Goal: Task Accomplishment & Management: Manage account settings

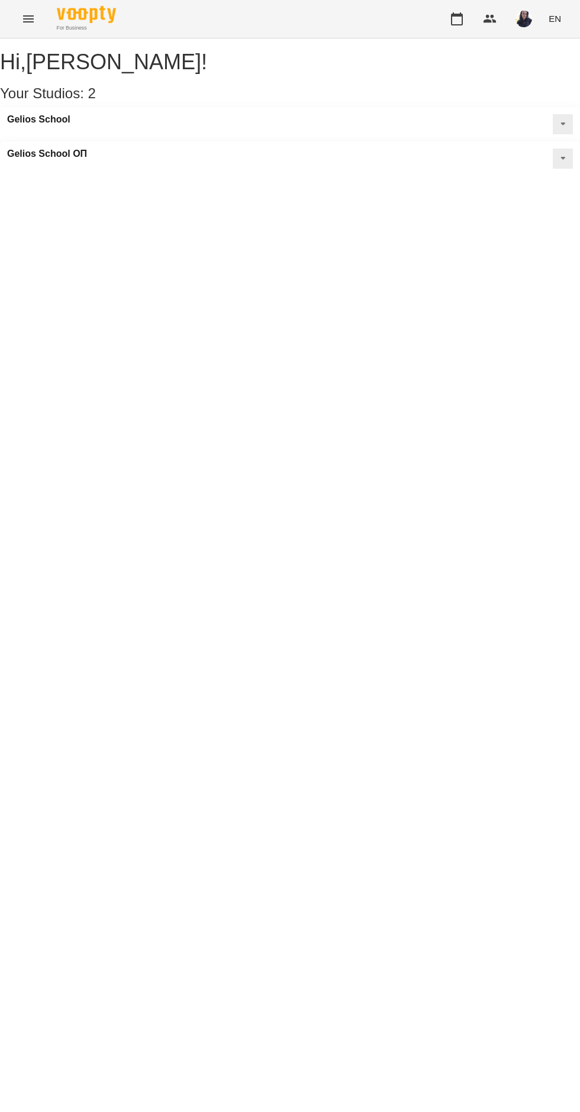
click at [457, 19] on icon "button" at bounding box center [457, 19] width 14 height 14
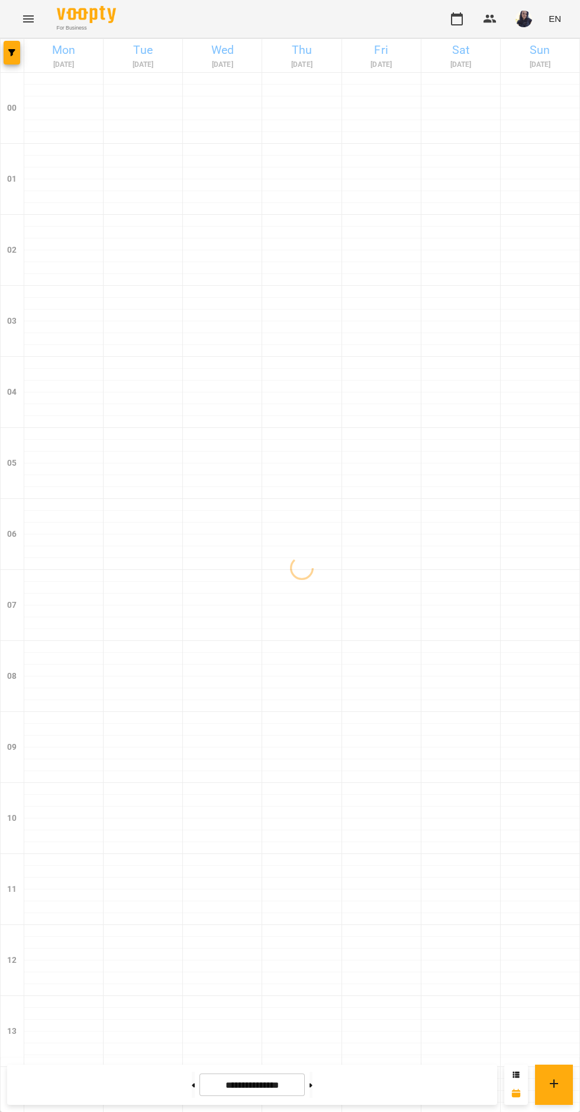
click at [11, 53] on icon "button" at bounding box center [11, 52] width 7 height 7
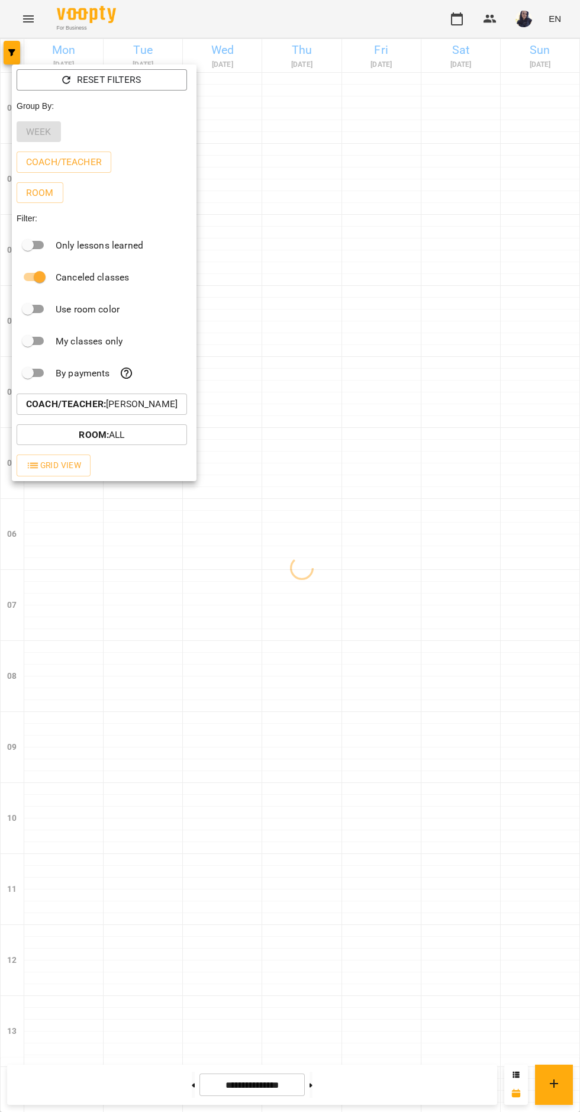
click at [159, 402] on p "Coach/Teacher : [PERSON_NAME]" at bounding box center [102, 404] width 152 height 14
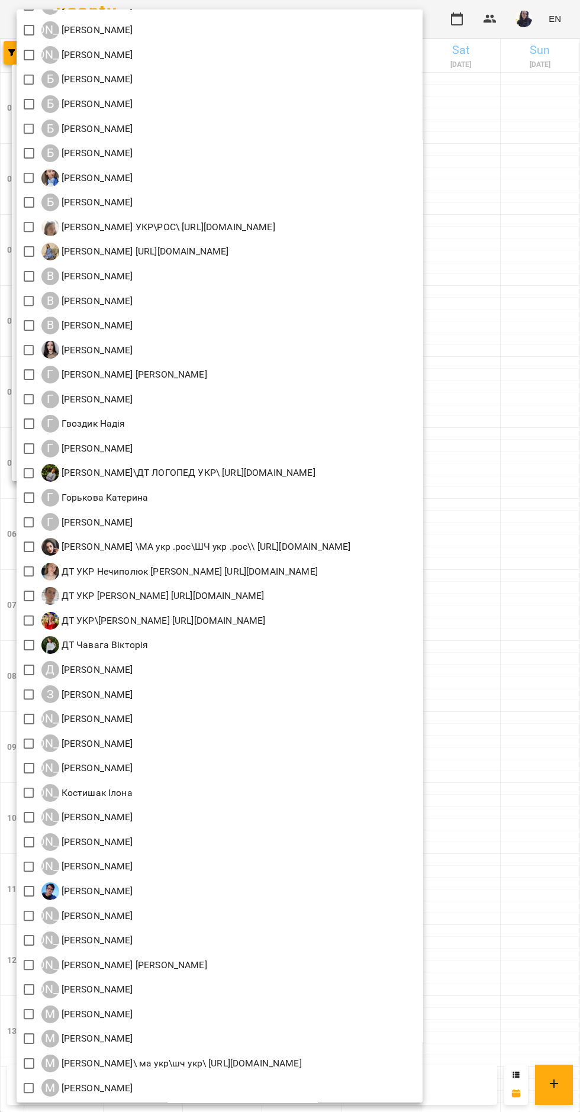
scroll to position [183, 0]
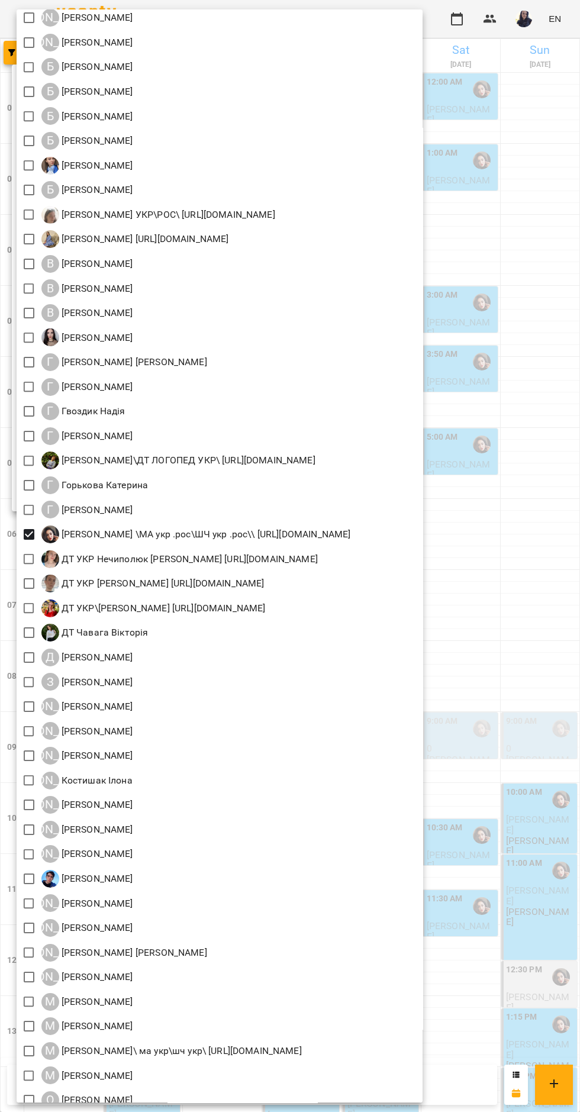
click at [533, 265] on div at bounding box center [290, 556] width 580 height 1112
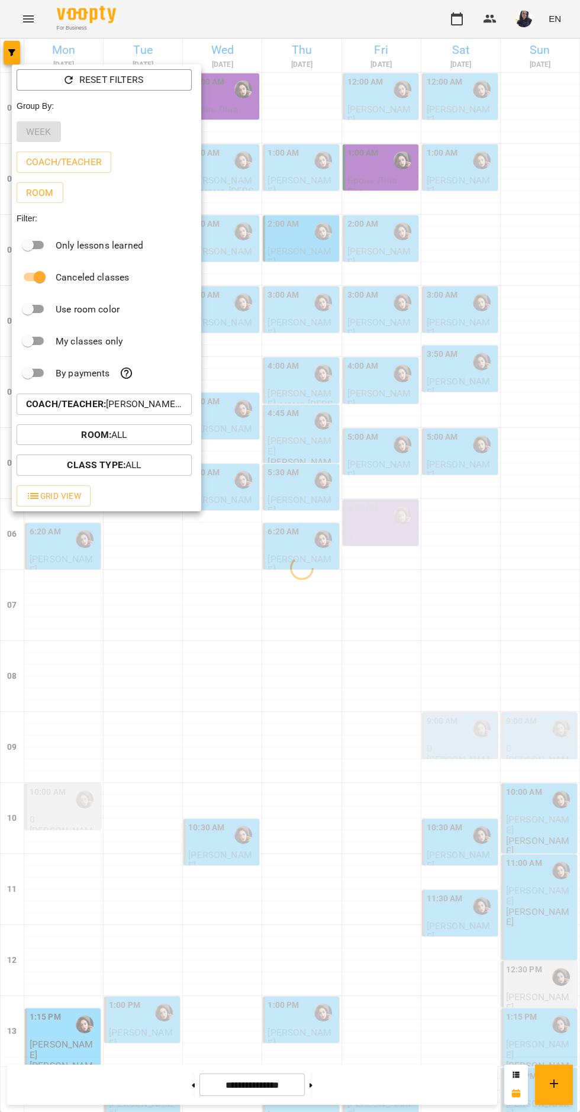
click at [236, 674] on div at bounding box center [290, 556] width 580 height 1112
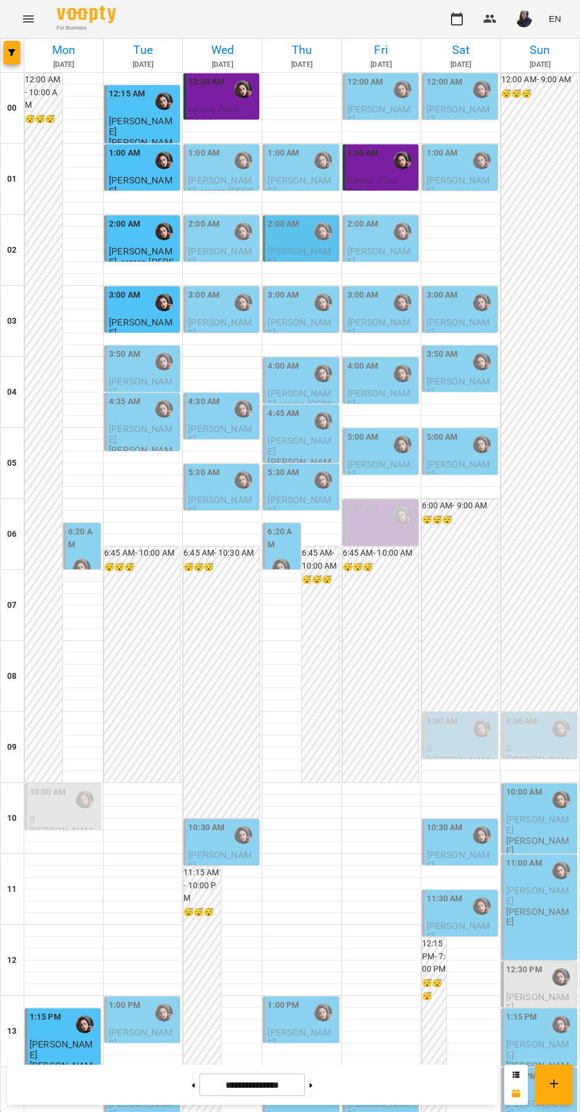
scroll to position [526, 0]
click at [141, 1027] on span "[PERSON_NAME]" at bounding box center [141, 1037] width 64 height 21
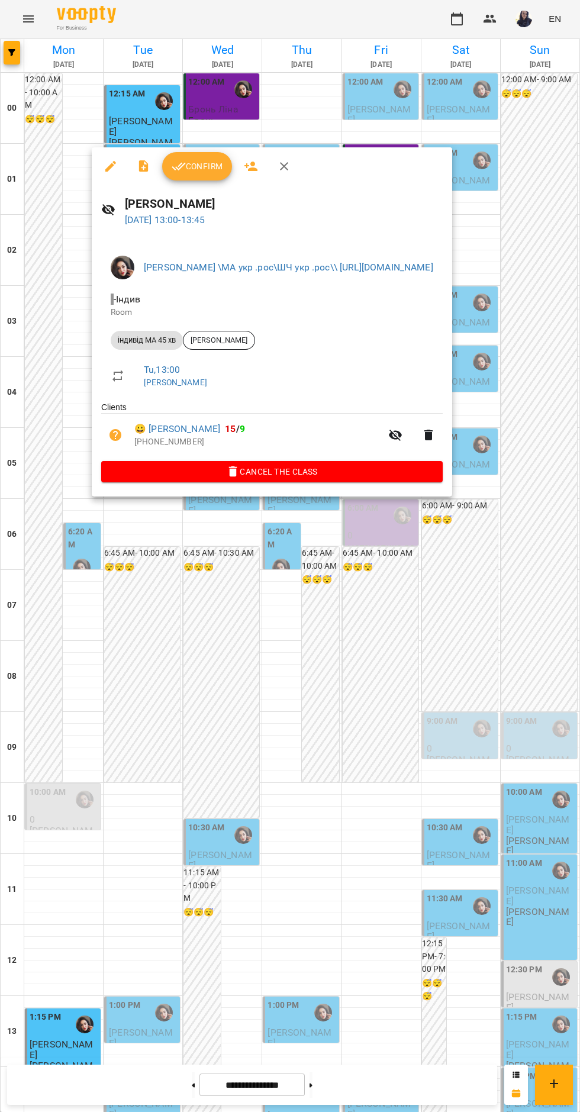
click at [112, 169] on icon "button" at bounding box center [111, 166] width 14 height 14
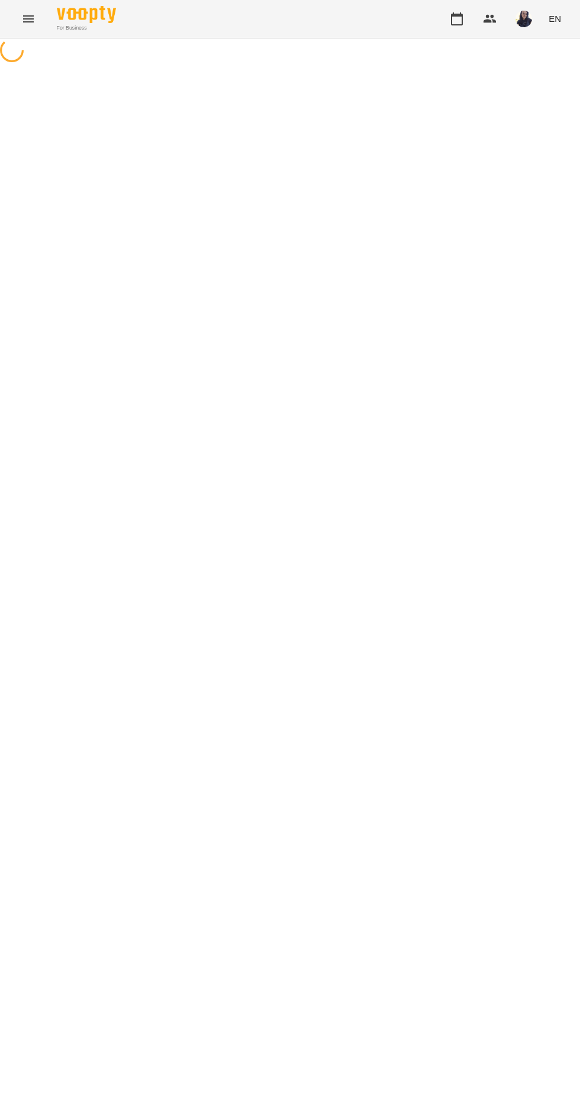
select select "**********"
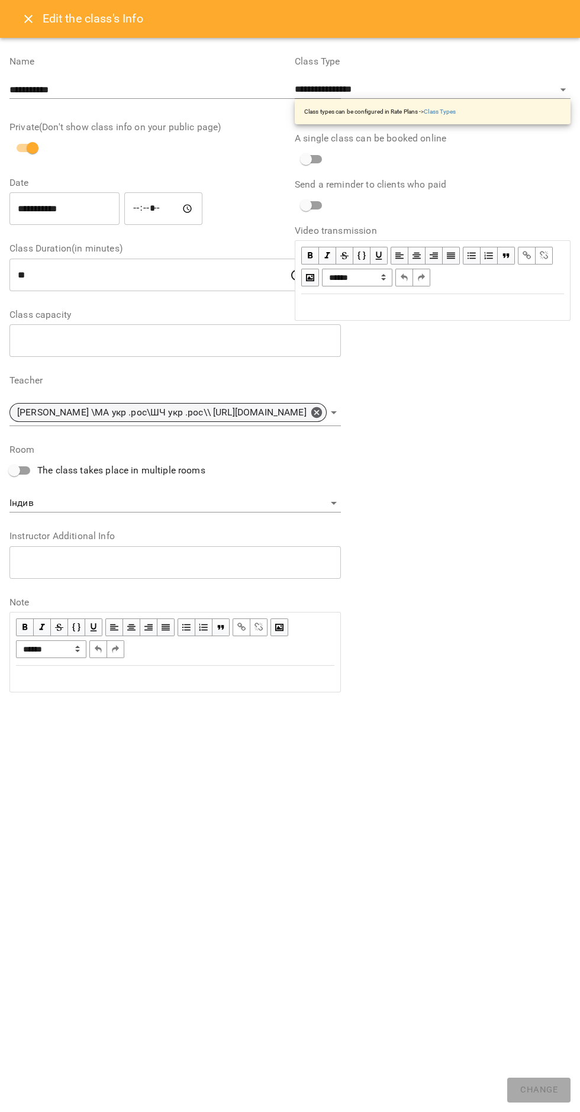
click at [323, 412] on icon at bounding box center [316, 412] width 13 height 13
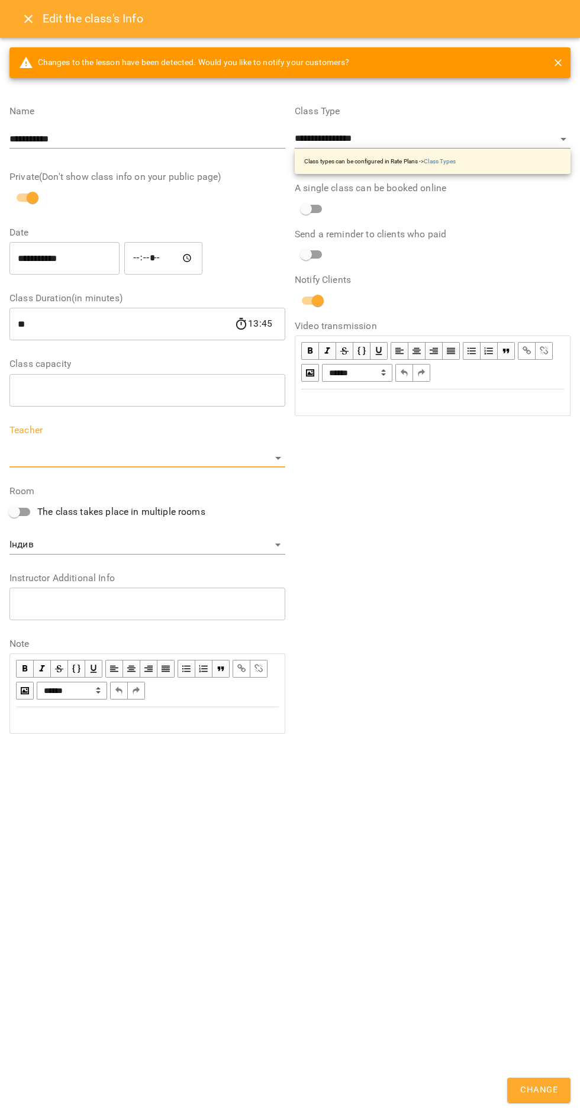
click at [161, 453] on body "**********" at bounding box center [290, 325] width 580 height 650
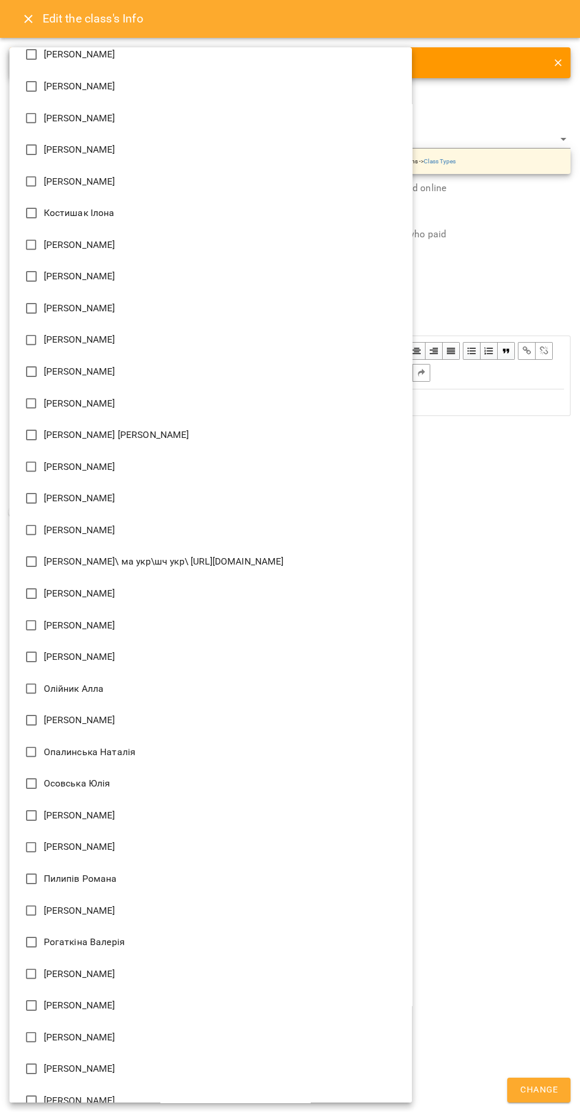
scroll to position [1000, 0]
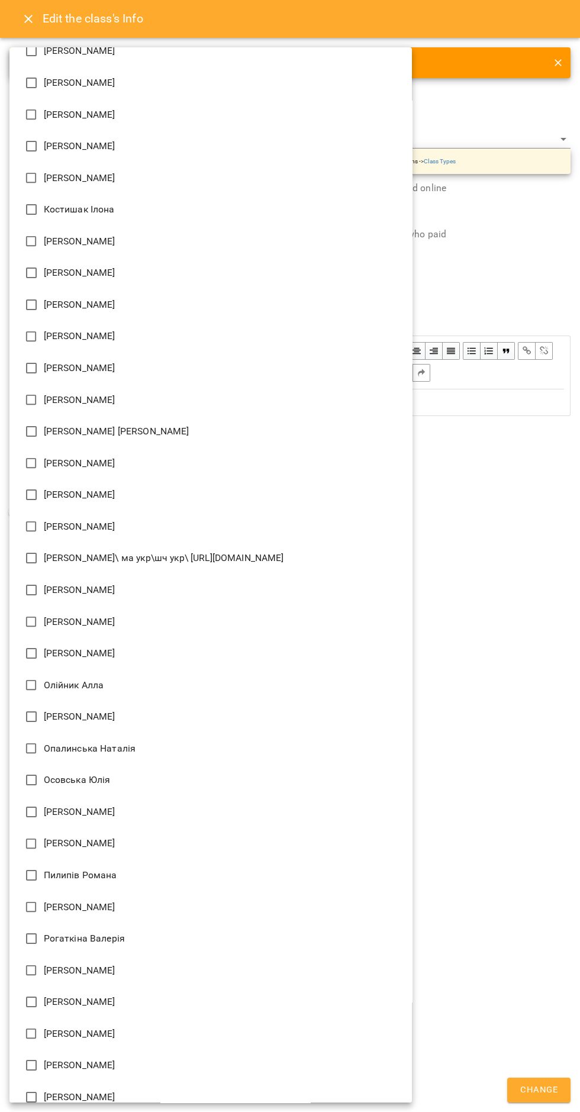
type input "**********"
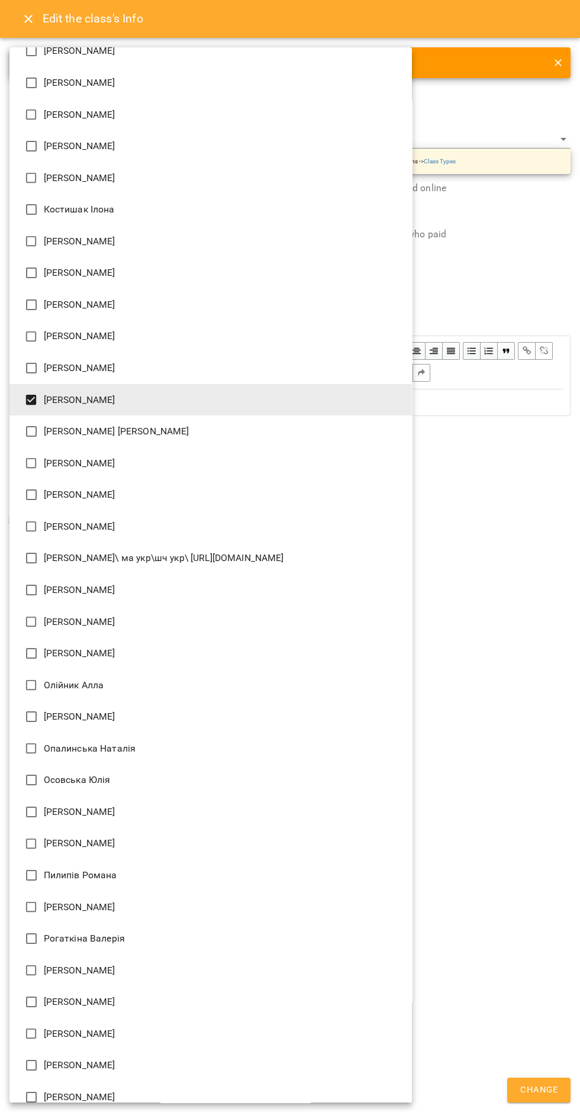
click at [530, 246] on div at bounding box center [290, 556] width 580 height 1112
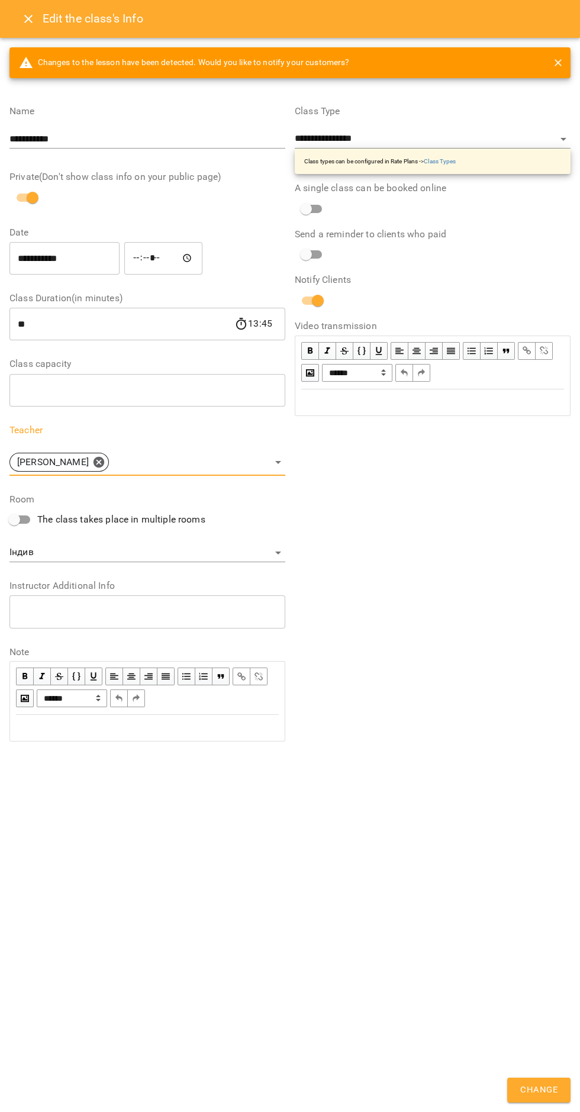
click at [544, 1084] on span "Change" at bounding box center [538, 1089] width 37 height 15
